Goal: Task Accomplishment & Management: Use online tool/utility

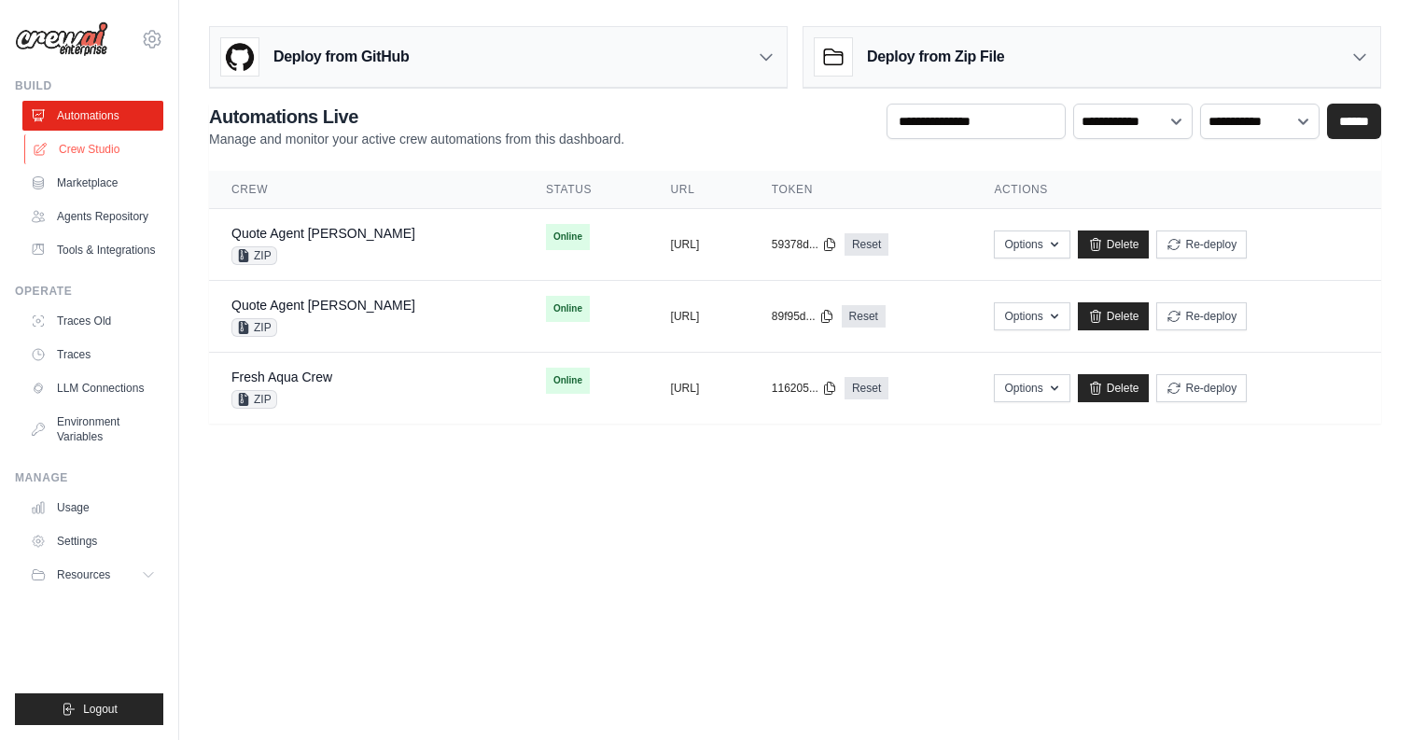
click at [103, 149] on link "Crew Studio" at bounding box center [94, 149] width 141 height 30
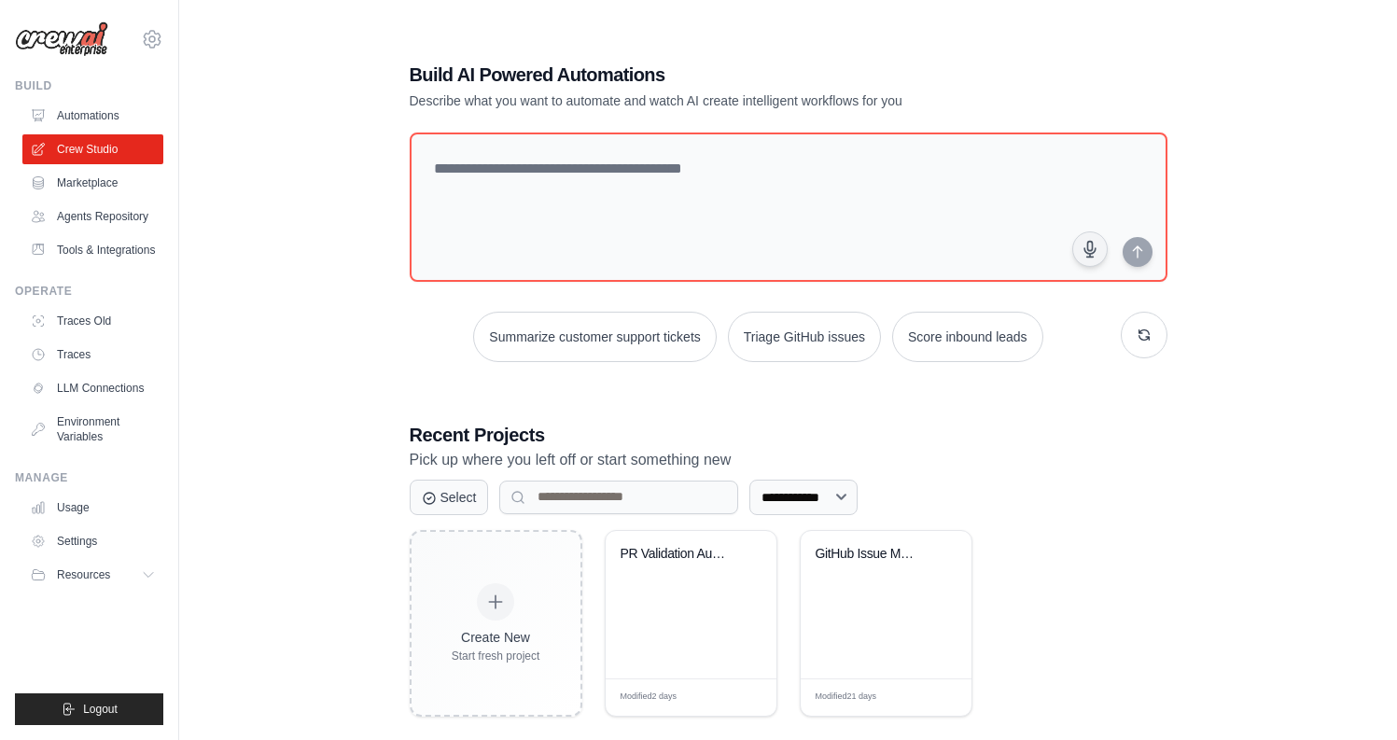
scroll to position [37, 0]
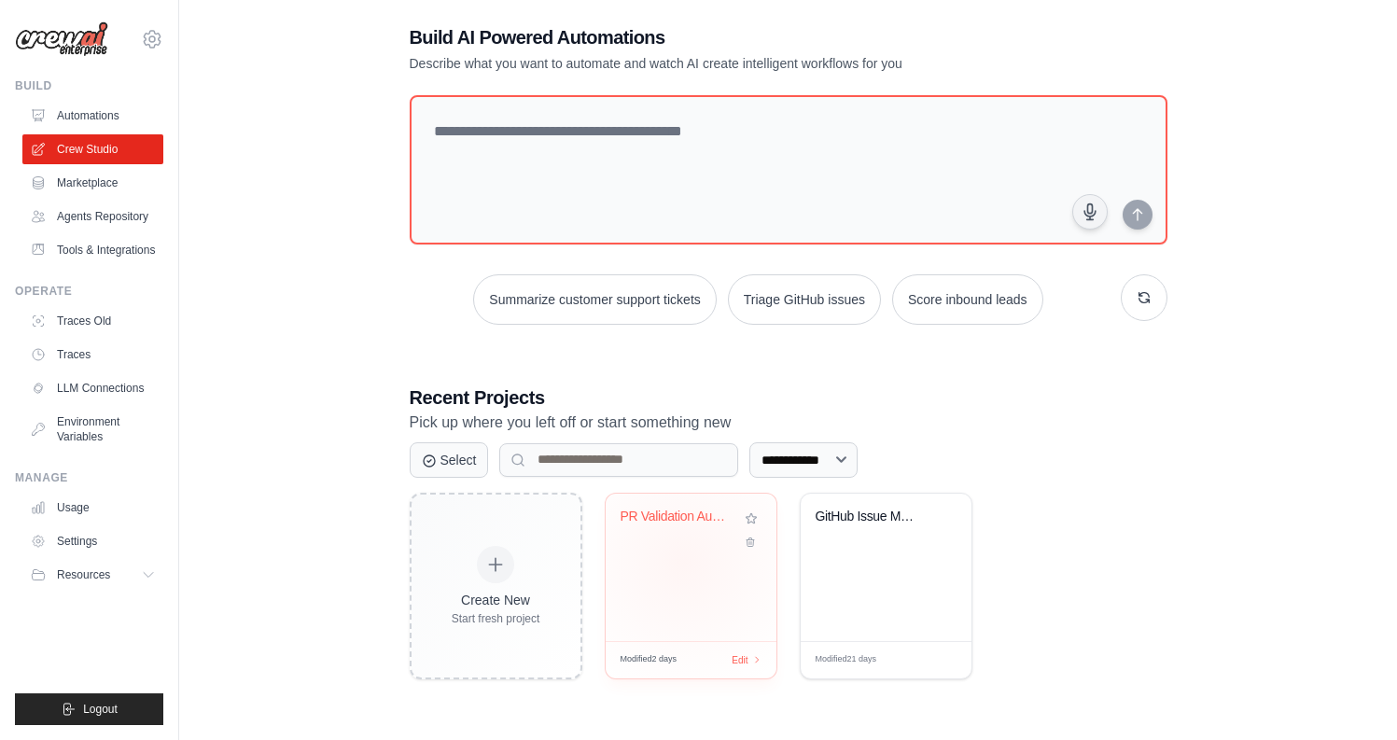
click at [688, 556] on div "PR Validation Automation Pipeline" at bounding box center [691, 567] width 171 height 147
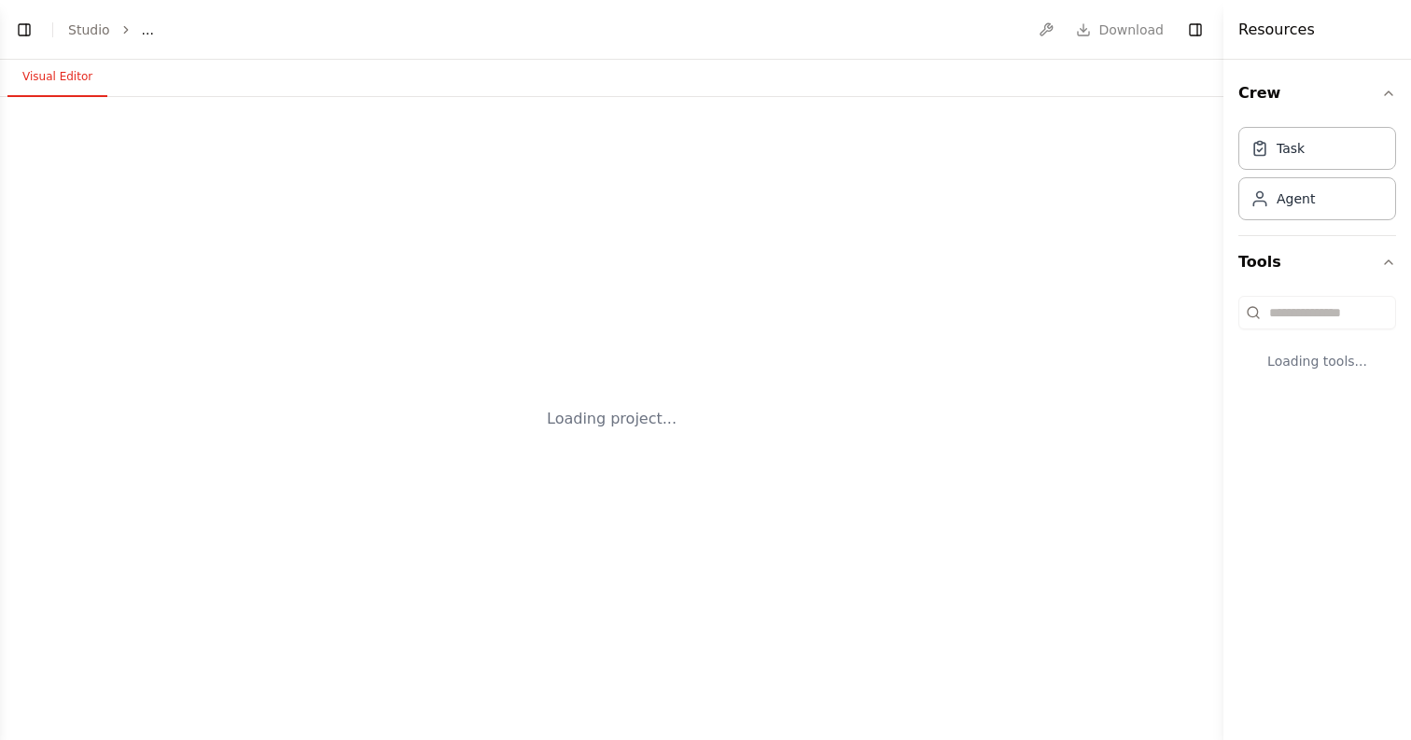
select select "****"
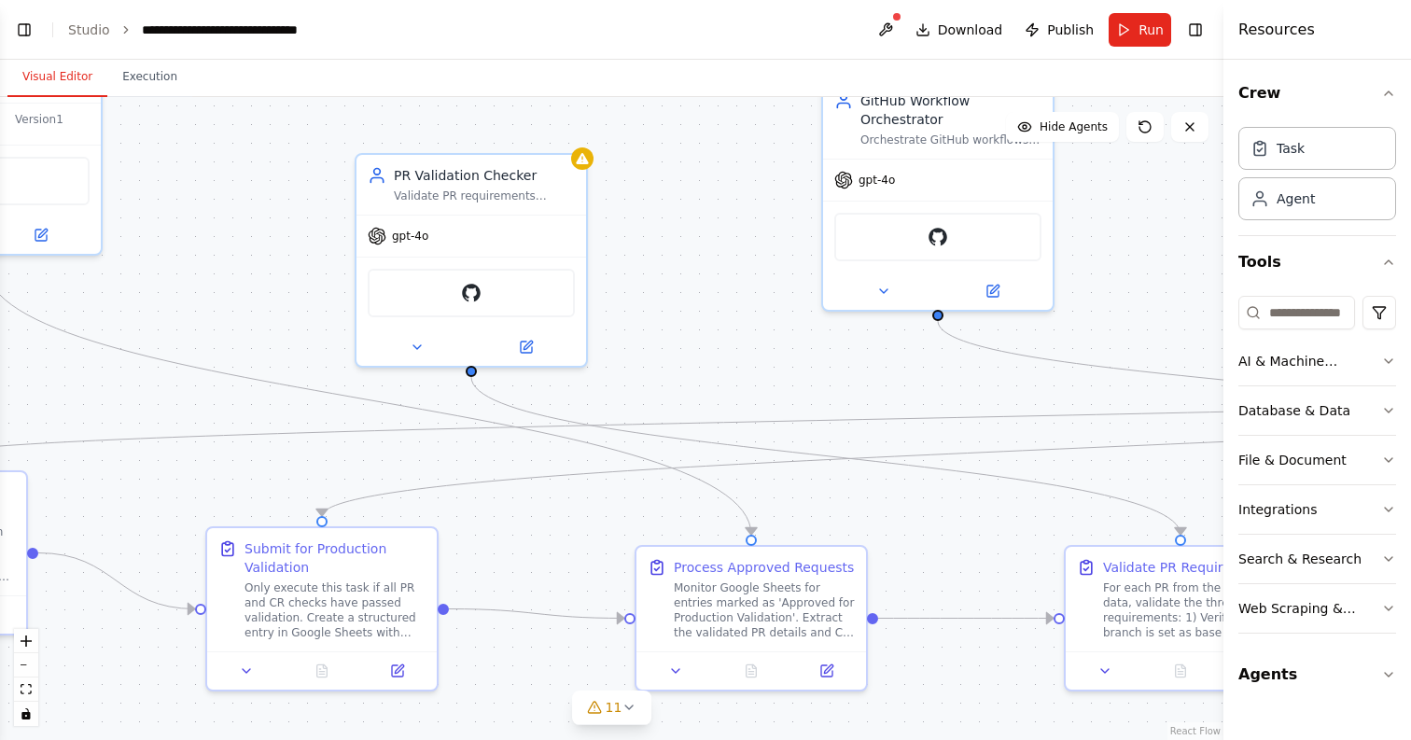
scroll to position [27677, 0]
click at [457, 285] on div "GitHub" at bounding box center [471, 289] width 207 height 49
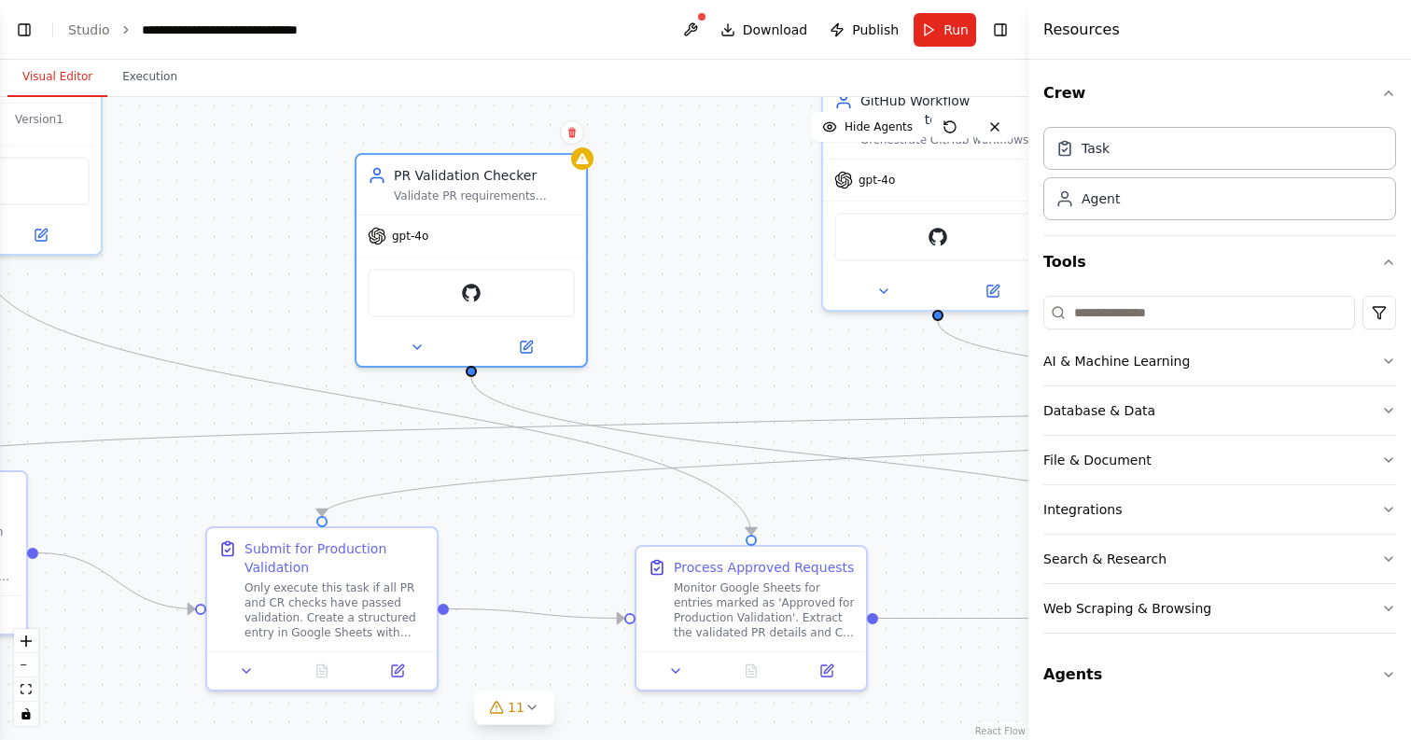
drag, startPoint x: 1223, startPoint y: 278, endPoint x: 1021, endPoint y: 281, distance: 202.5
click at [1028, 281] on div at bounding box center [1031, 370] width 7 height 740
click at [1112, 523] on button "Integrations" at bounding box center [1216, 509] width 360 height 49
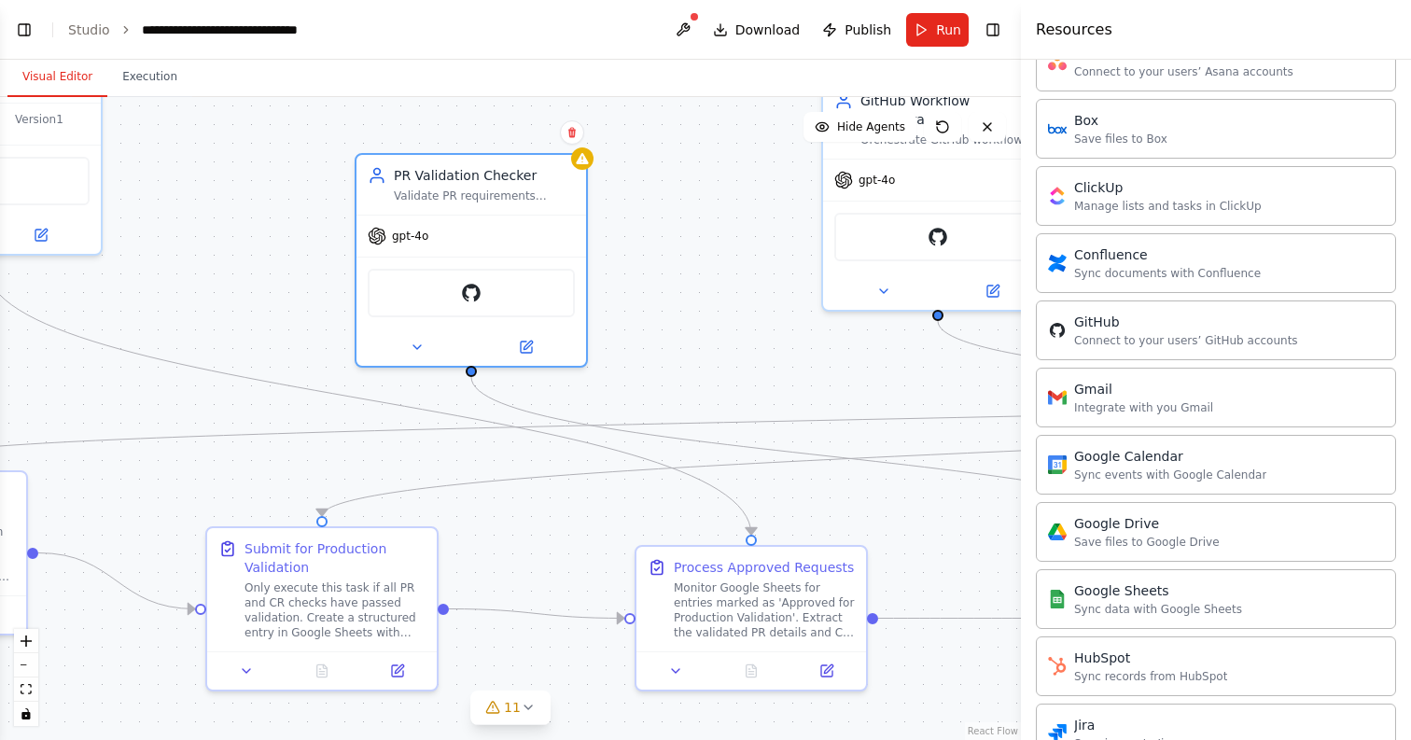
scroll to position [510, 0]
click at [1192, 602] on div "Sync data with Google Sheets" at bounding box center [1158, 607] width 168 height 15
click at [1088, 352] on div "GitHub Connect to your users’ GitHub accounts" at bounding box center [1216, 329] width 360 height 60
click at [1115, 331] on div "Connect to your users’ GitHub accounts" at bounding box center [1186, 338] width 224 height 15
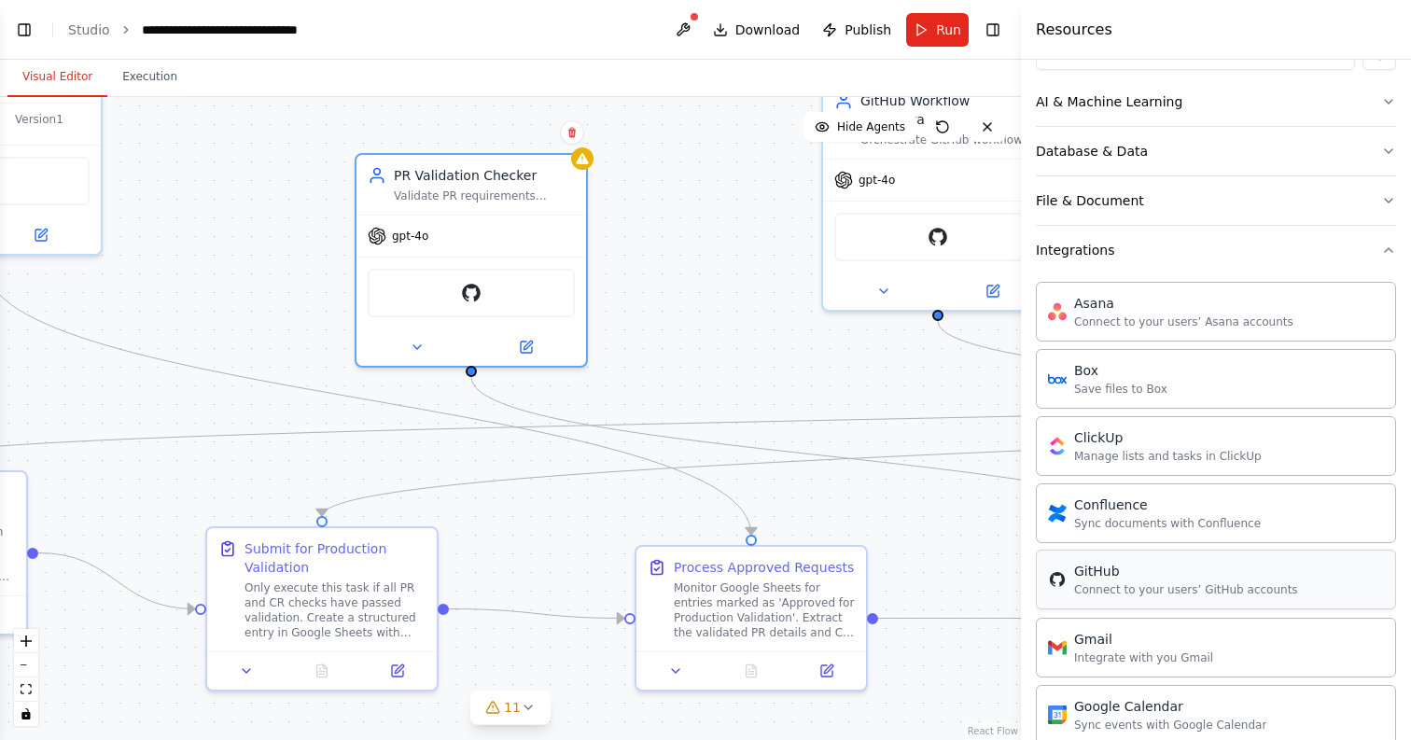
scroll to position [0, 0]
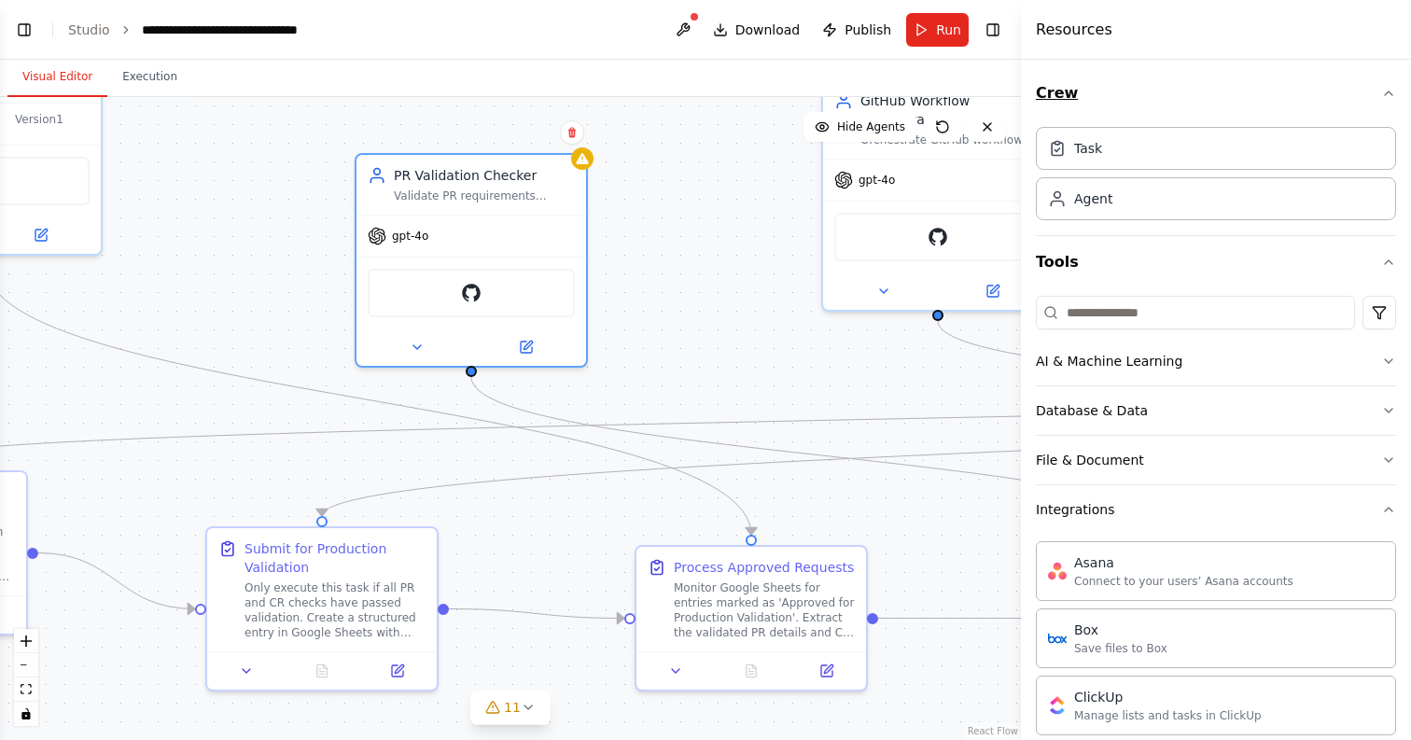
click at [1385, 94] on icon "button" at bounding box center [1388, 93] width 7 height 4
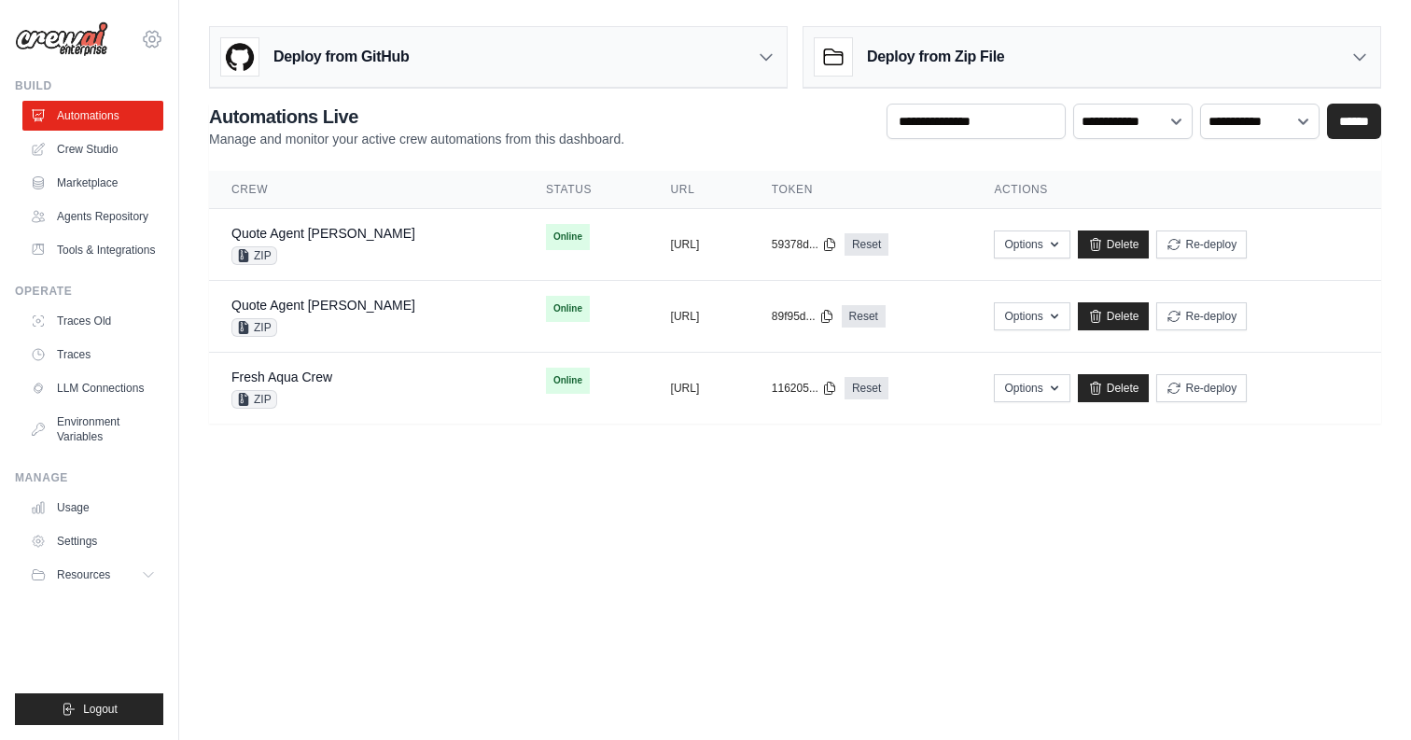
click at [147, 41] on icon at bounding box center [152, 39] width 22 height 22
click at [216, 118] on span "Settings" at bounding box center [233, 115] width 147 height 19
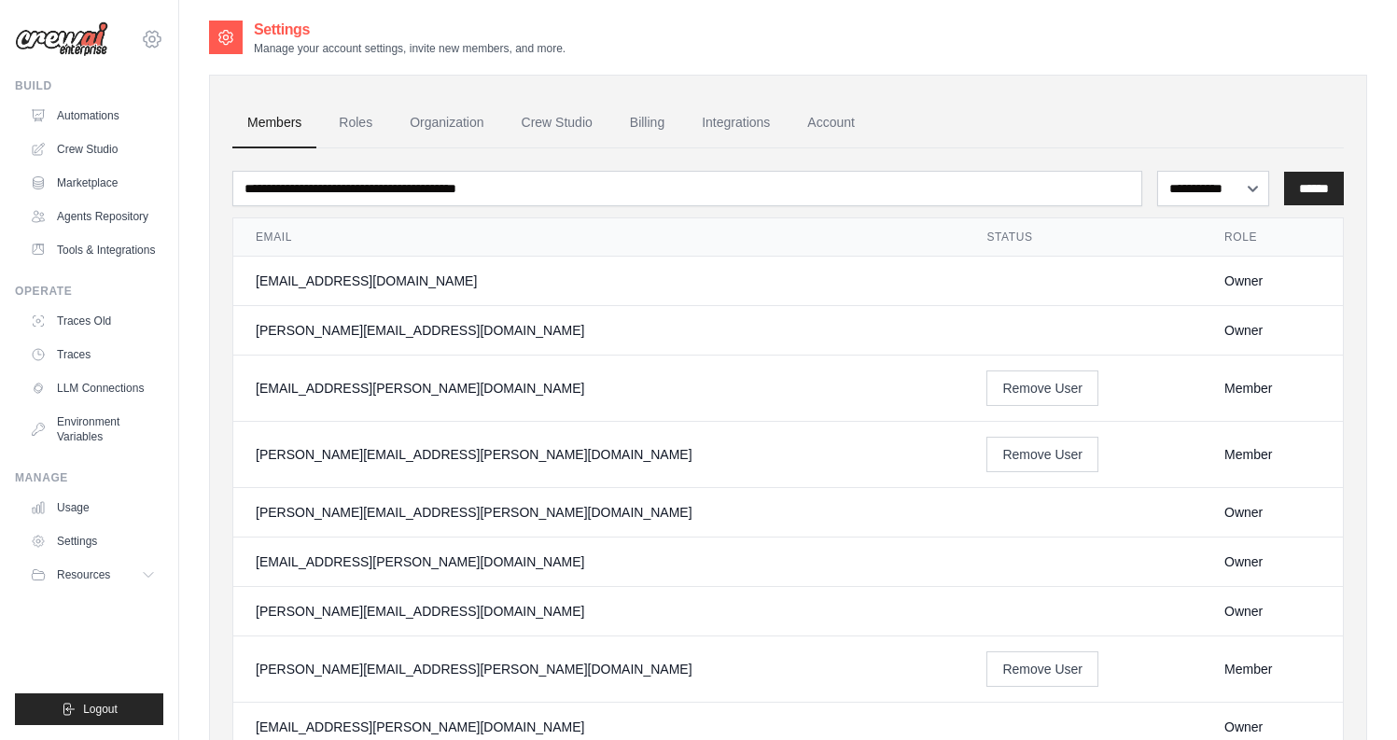
click at [154, 41] on icon at bounding box center [152, 39] width 6 height 6
click at [124, 248] on link "Tools & Integrations" at bounding box center [94, 250] width 141 height 30
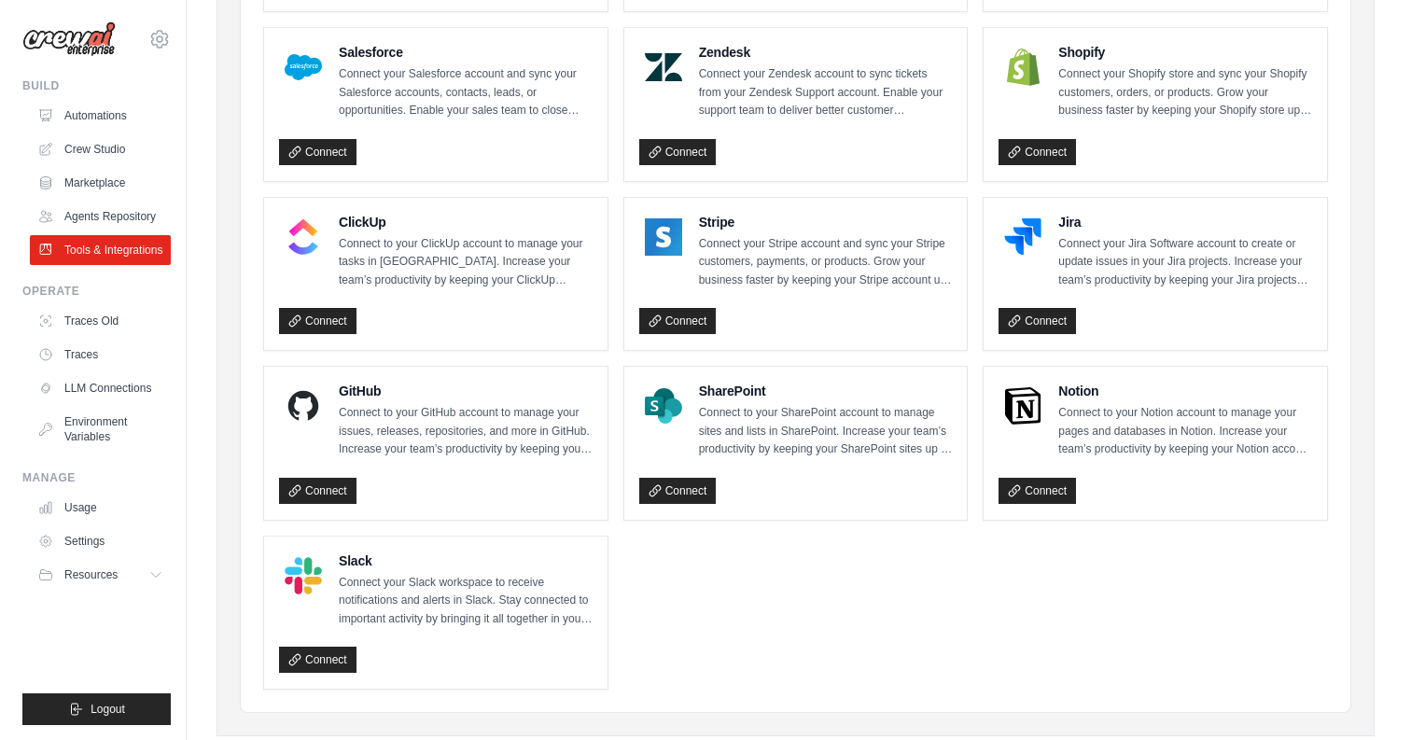
scroll to position [935, 0]
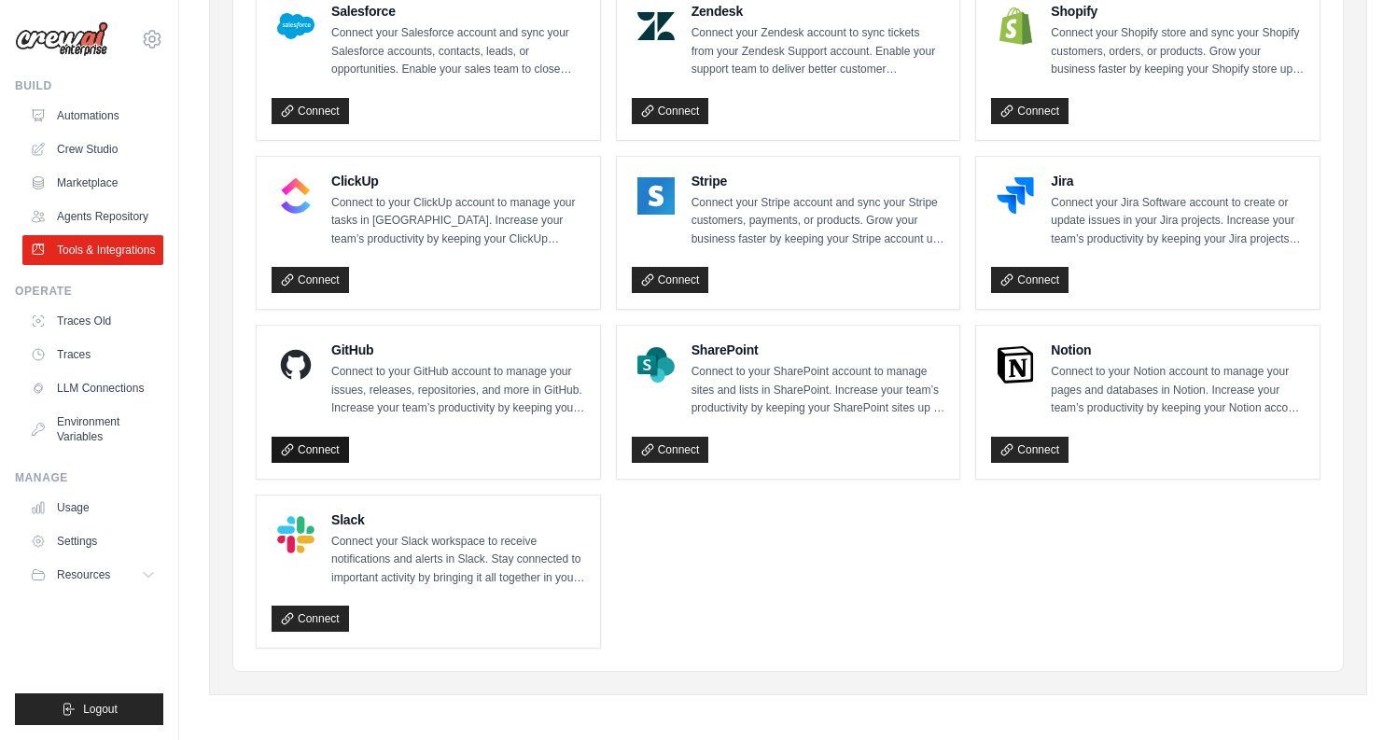
click at [315, 443] on link "Connect" at bounding box center [310, 450] width 77 height 26
